Goal: Use online tool/utility: Utilize a website feature to perform a specific function

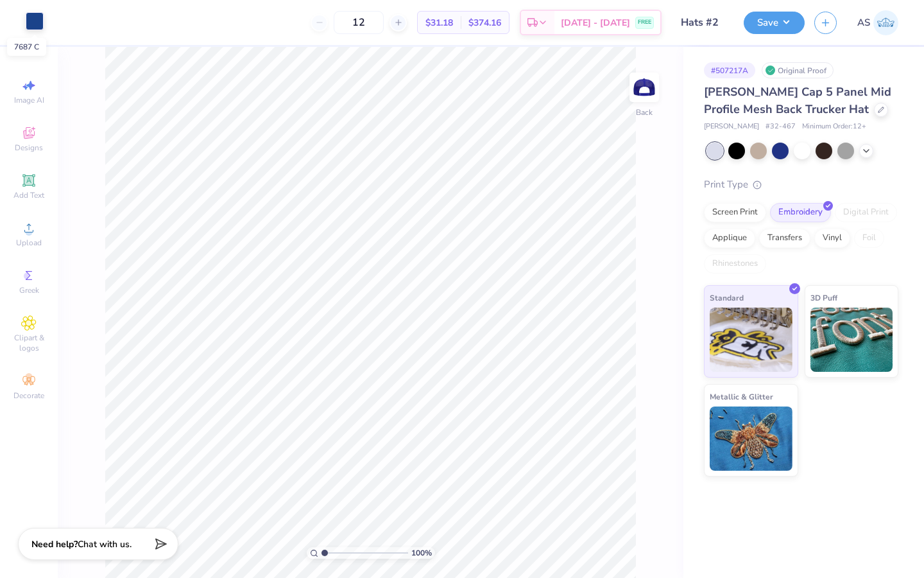
click at [34, 25] on div at bounding box center [35, 21] width 18 height 18
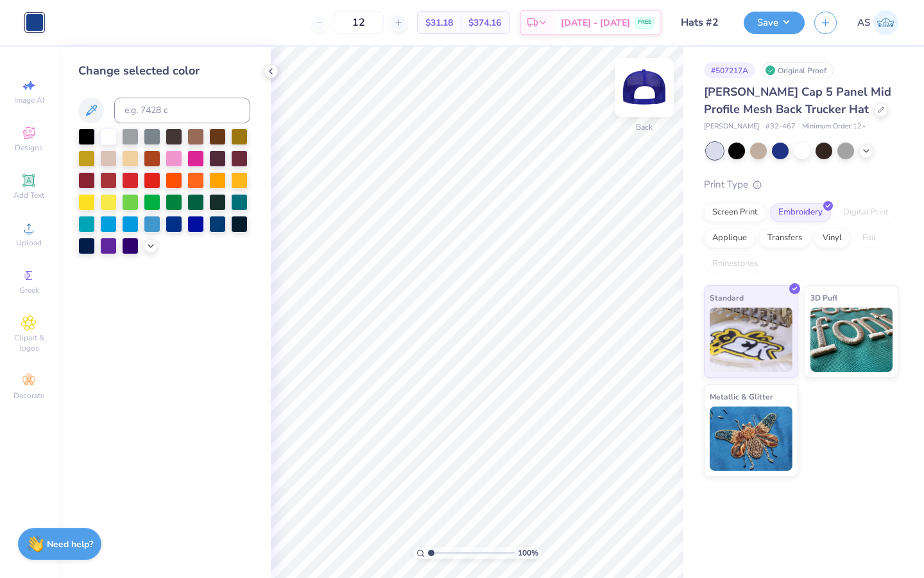
click at [644, 95] on img at bounding box center [644, 87] width 51 height 51
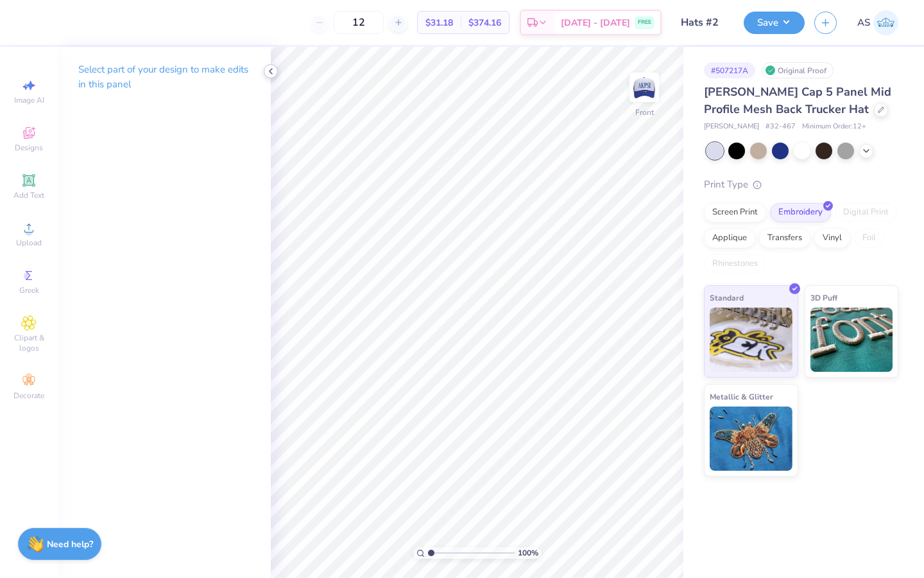
click at [274, 73] on icon at bounding box center [271, 71] width 10 height 10
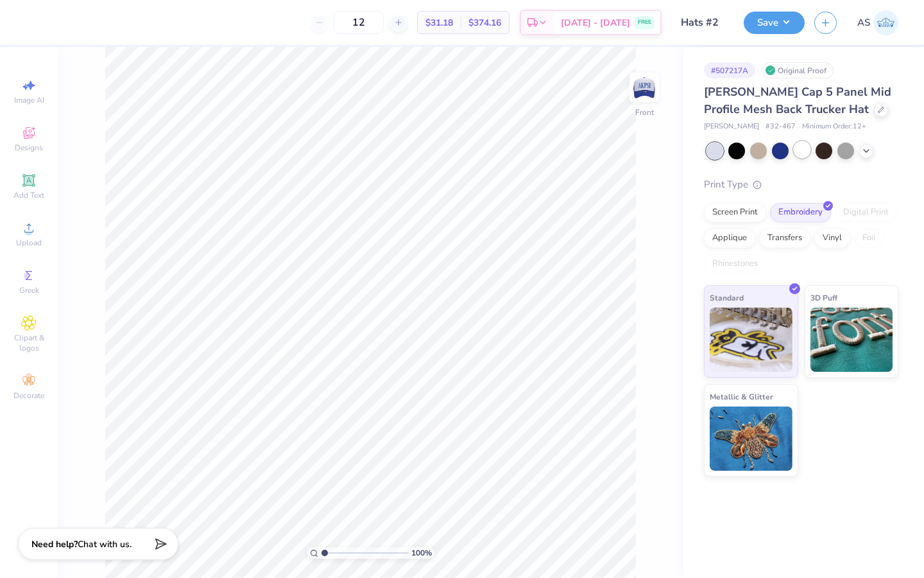
click at [807, 154] on div at bounding box center [802, 149] width 17 height 17
click at [651, 96] on img at bounding box center [644, 87] width 51 height 51
click at [784, 148] on div at bounding box center [780, 149] width 17 height 17
click at [640, 86] on img at bounding box center [644, 87] width 51 height 51
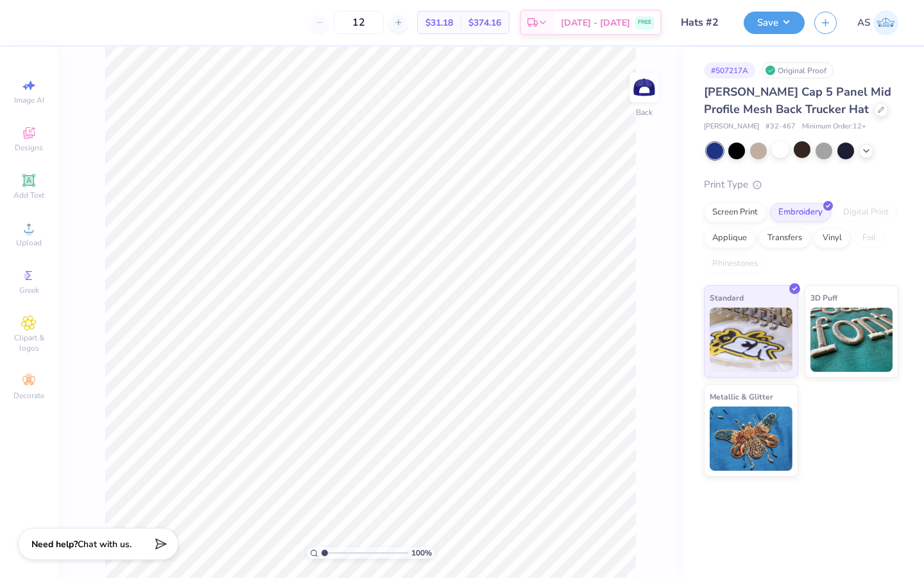
click at [640, 86] on img at bounding box center [644, 87] width 26 height 26
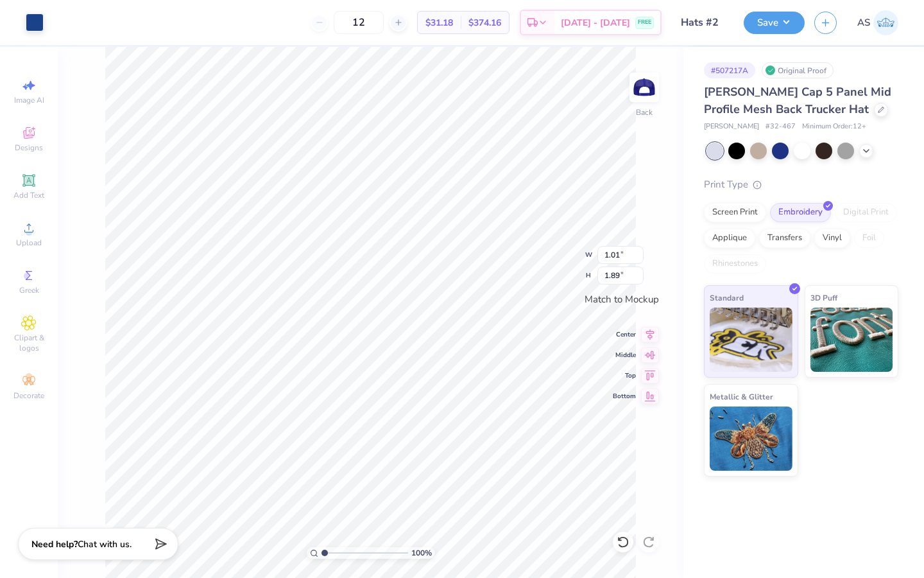
type input "0.95"
type input "1.88"
click at [25, 175] on icon at bounding box center [28, 180] width 12 height 12
type input "1.73"
type input "0.50"
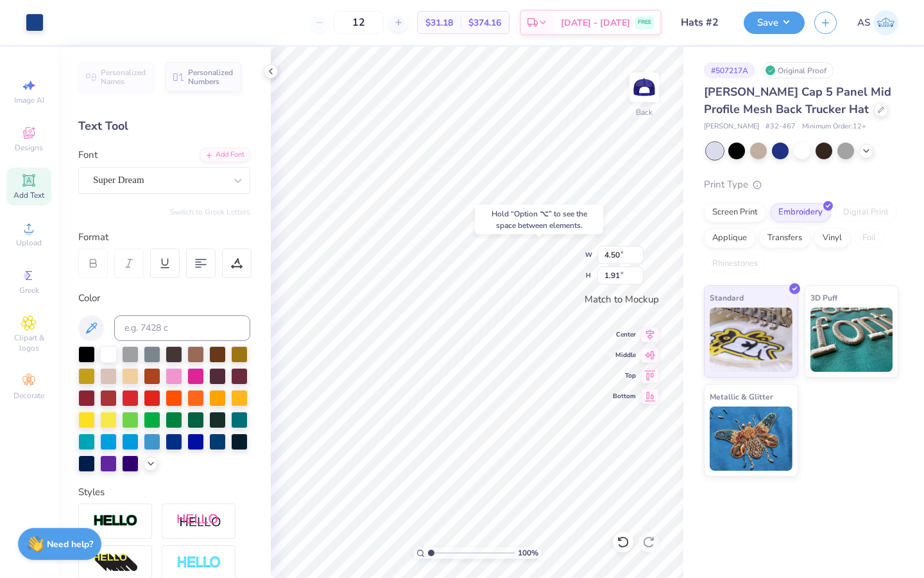
scroll to position [190, 0]
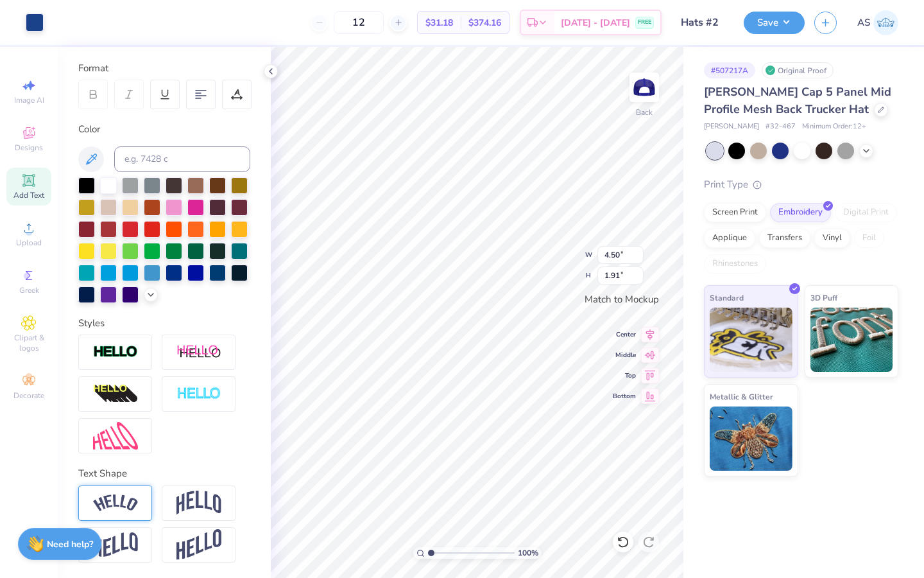
click at [133, 497] on img at bounding box center [115, 502] width 45 height 17
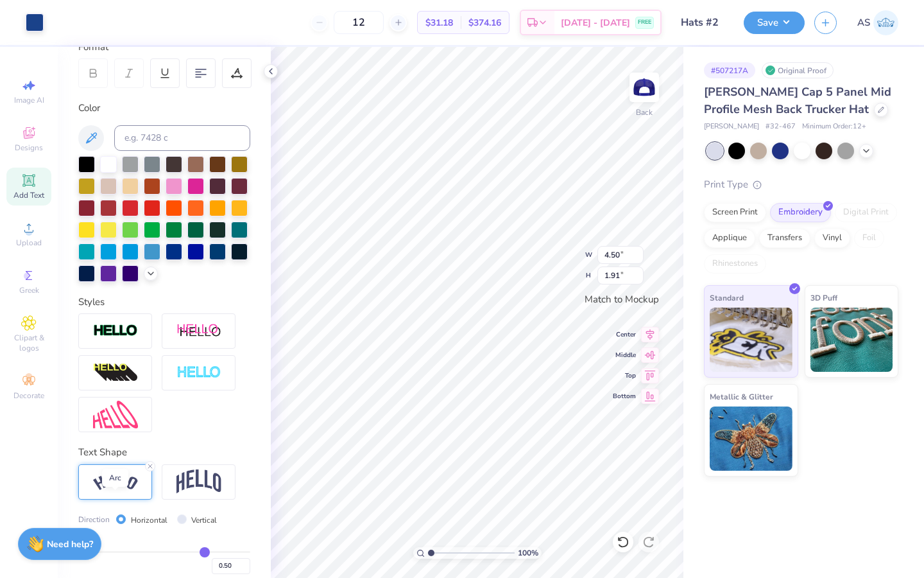
scroll to position [265, 0]
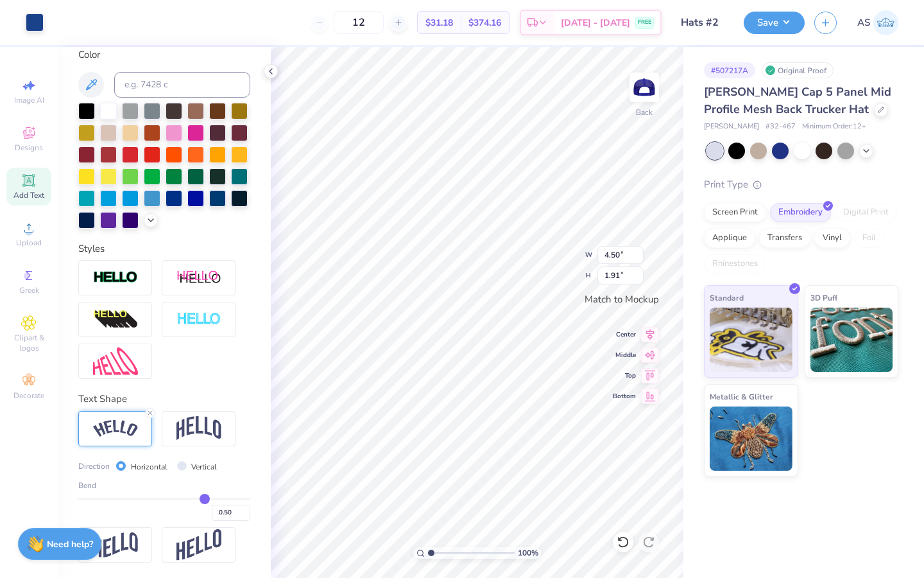
type input "0.52"
type input "0.51"
type input "0.48"
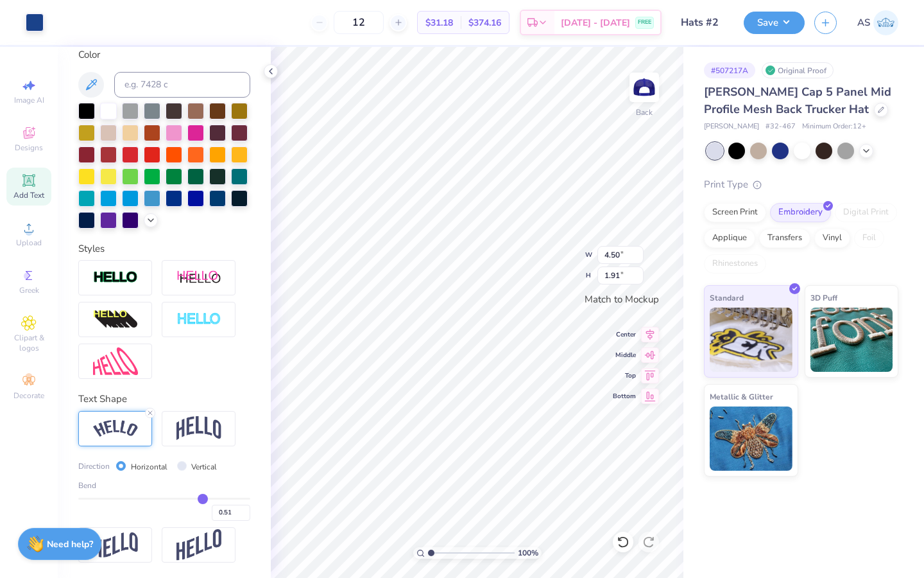
type input "0.48"
type input "0.42"
type input "0.34"
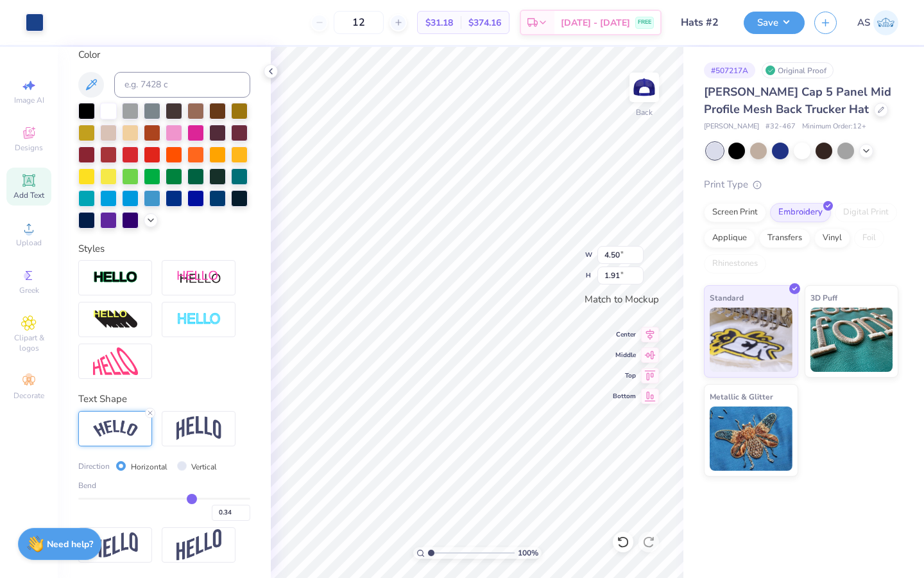
type input "0.26"
type input "0.17"
type input "0.1"
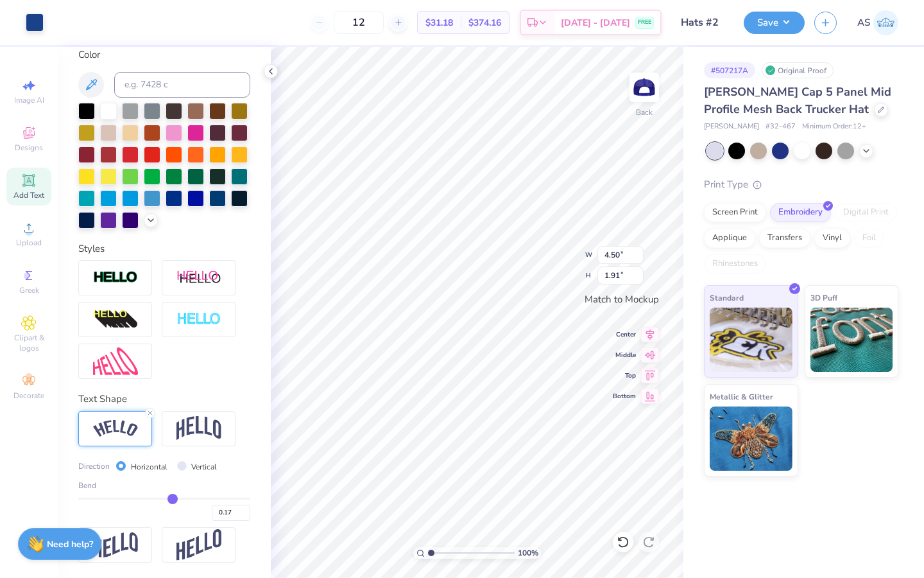
type input "0.10"
type input "0.04"
type input "-0.02"
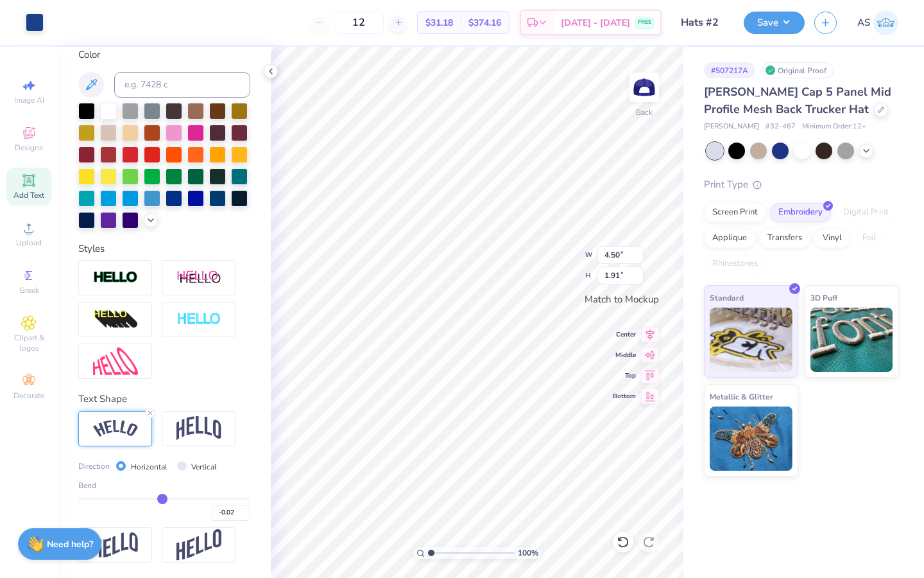
type input "-0.06"
type input "-0.08"
type input "-0.11"
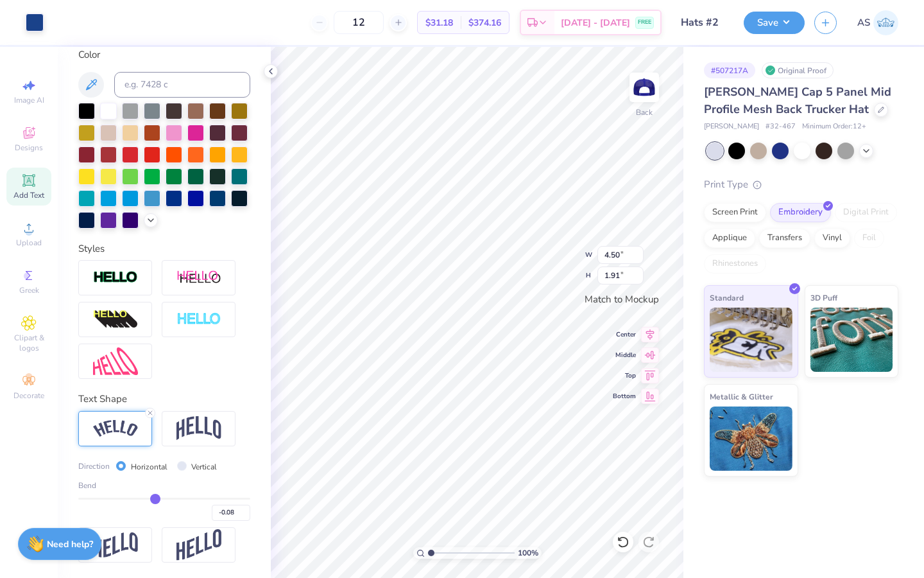
type input "-0.11"
type input "-0.13"
type input "-0.15"
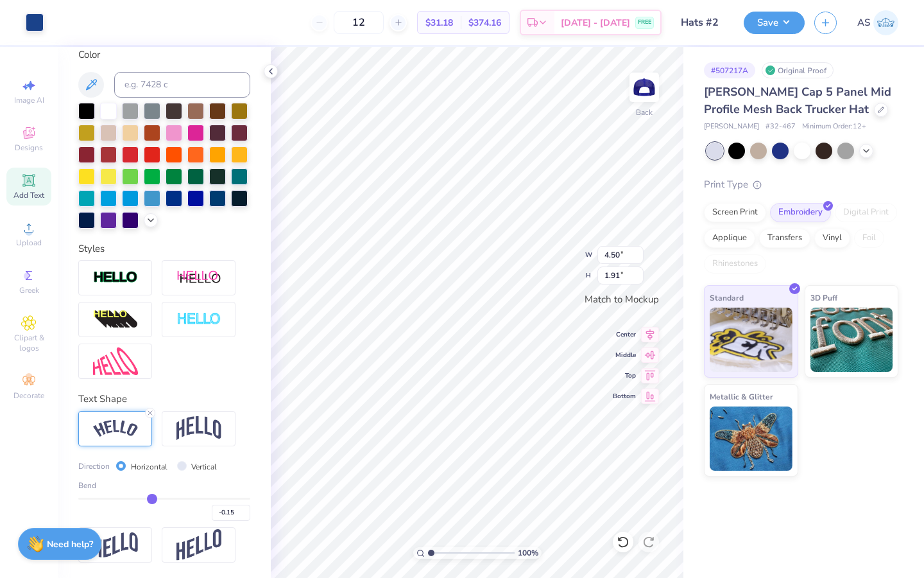
type input "-0.16"
type input "-0.18"
type input "-0.19"
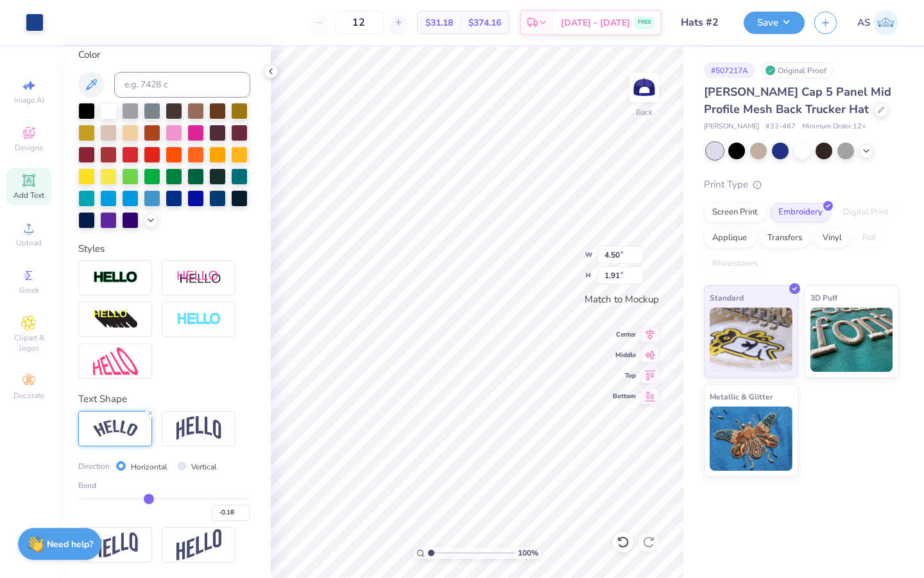
type input "-0.19"
drag, startPoint x: 198, startPoint y: 498, endPoint x: 144, endPoint y: 497, distance: 53.9
click at [144, 497] on input "range" at bounding box center [164, 498] width 172 height 2
type input "-0.17"
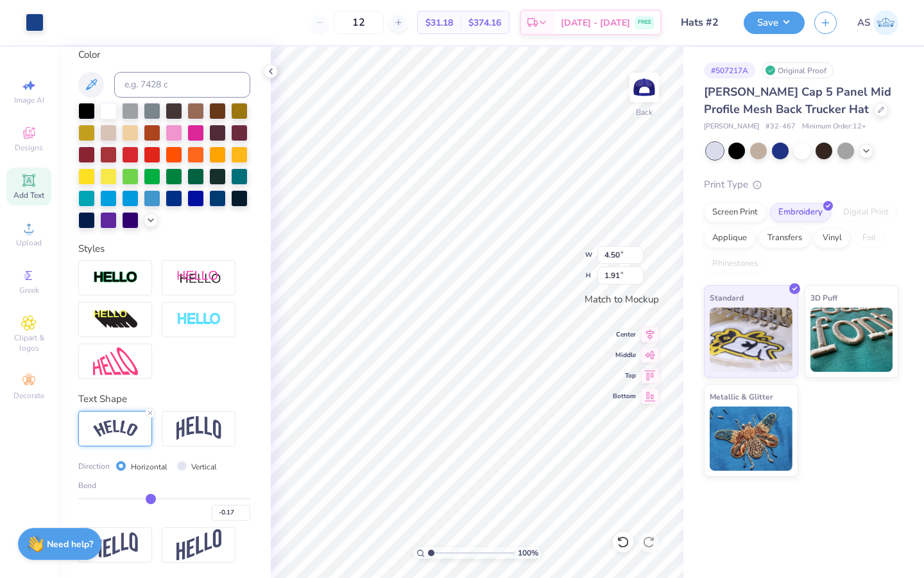
type input "-0.03"
type input "1"
type input "1.00"
drag, startPoint x: 144, startPoint y: 497, endPoint x: 363, endPoint y: 497, distance: 218.8
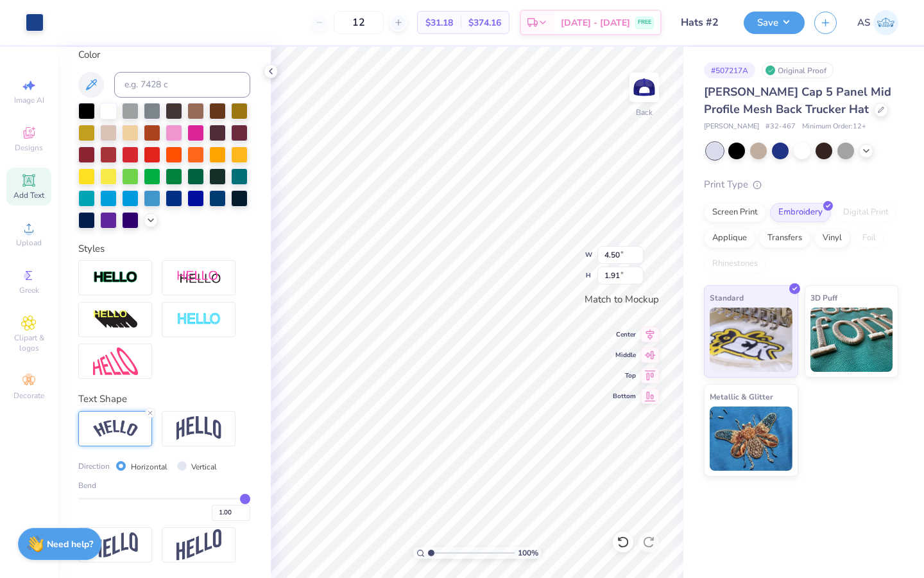
type input "1"
click at [250, 497] on input "range" at bounding box center [164, 498] width 172 height 2
click at [93, 77] on icon at bounding box center [90, 84] width 15 height 15
click at [272, 71] on icon at bounding box center [271, 71] width 10 height 10
